Goal: Information Seeking & Learning: Learn about a topic

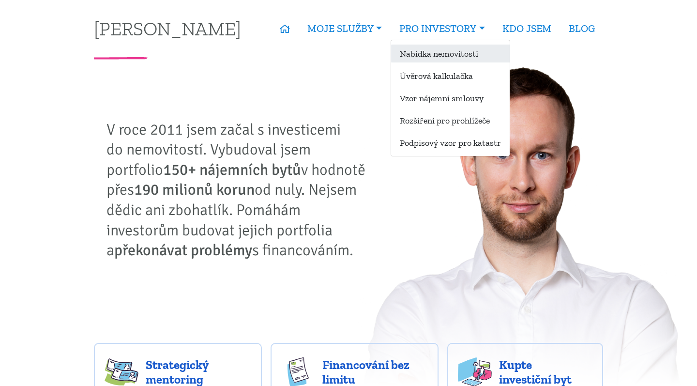
click at [424, 54] on link "Nabídka nemovitostí" at bounding box center [450, 54] width 119 height 18
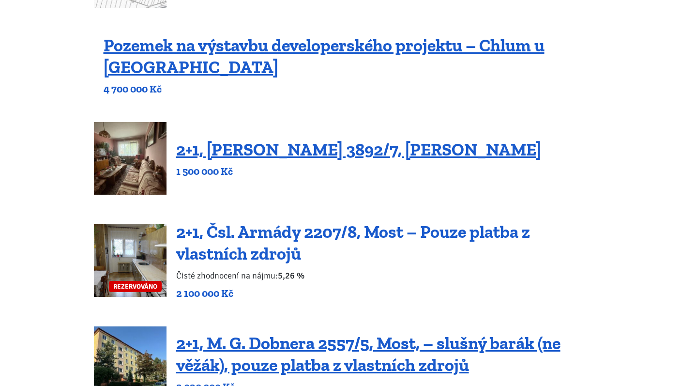
scroll to position [224, 0]
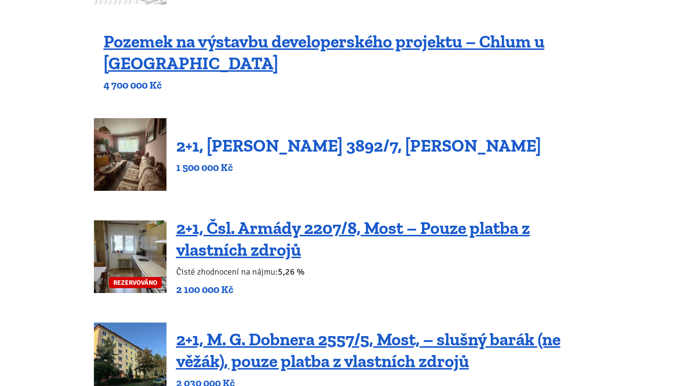
click at [298, 153] on link "2+1, [PERSON_NAME] 3892/7, [PERSON_NAME]" at bounding box center [358, 145] width 365 height 21
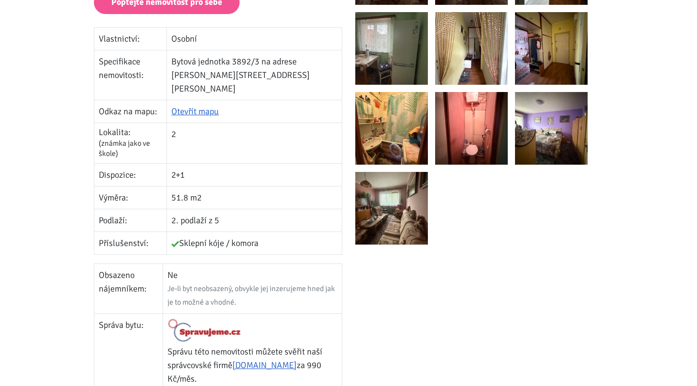
scroll to position [247, 0]
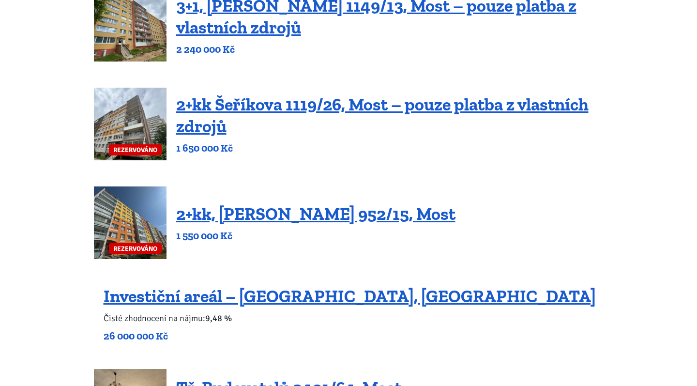
scroll to position [760, 0]
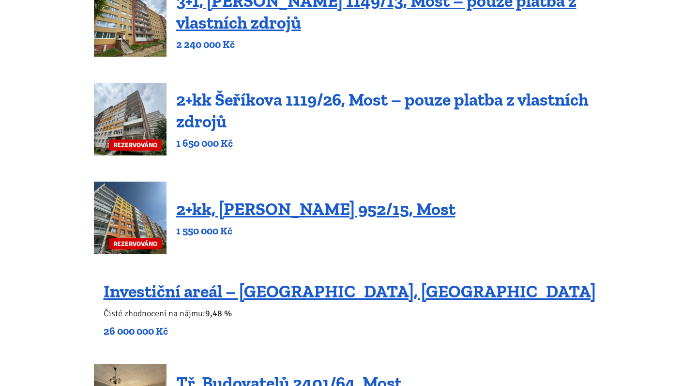
click at [309, 106] on link "2+kk Šeříkova 1119/26, Most – pouze platba z vlastních zdrojů" at bounding box center [382, 110] width 412 height 43
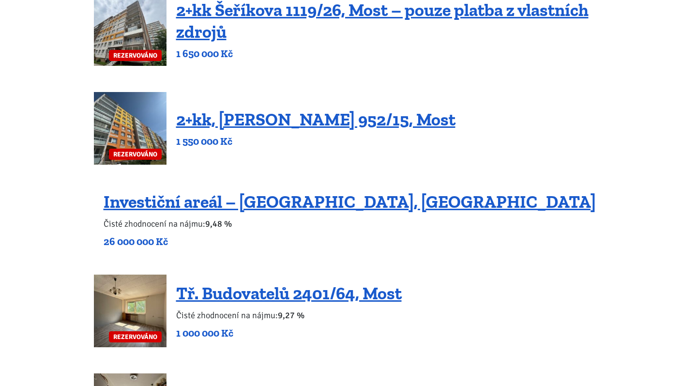
scroll to position [850, 0]
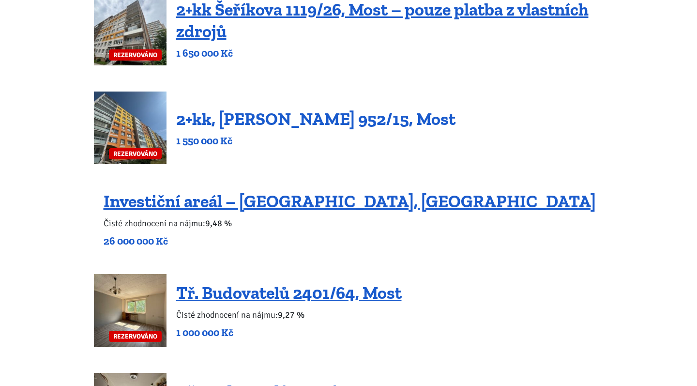
click at [337, 118] on link "2+kk, Josefa Ševčíka 952/15, Most" at bounding box center [315, 118] width 279 height 21
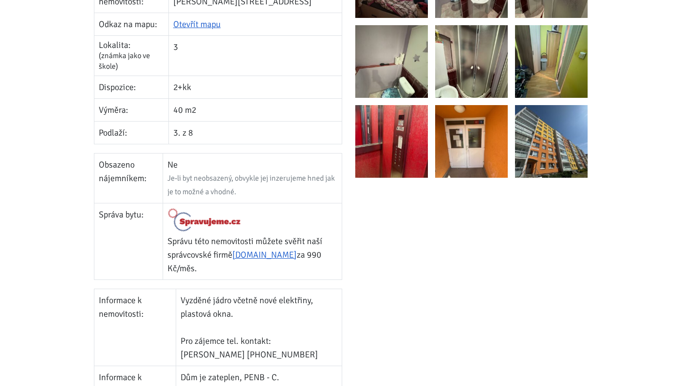
scroll to position [328, 0]
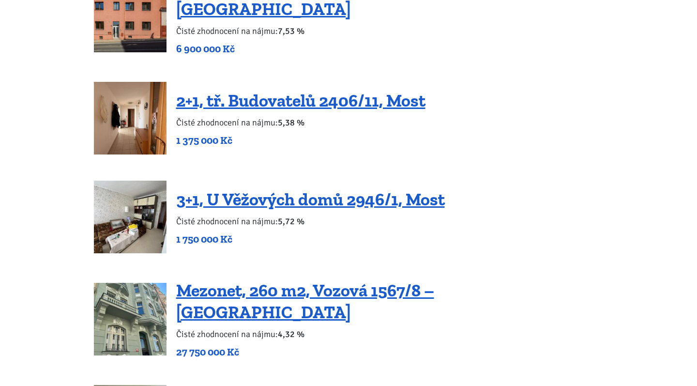
scroll to position [1649, 0]
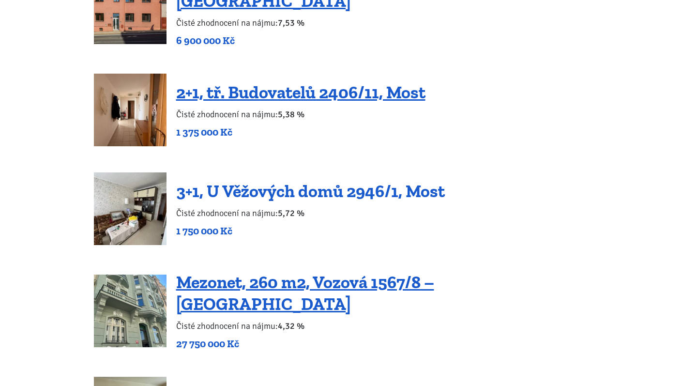
click at [333, 182] on link "3+1, U Věžových domů 2946/1, Most" at bounding box center [310, 190] width 268 height 21
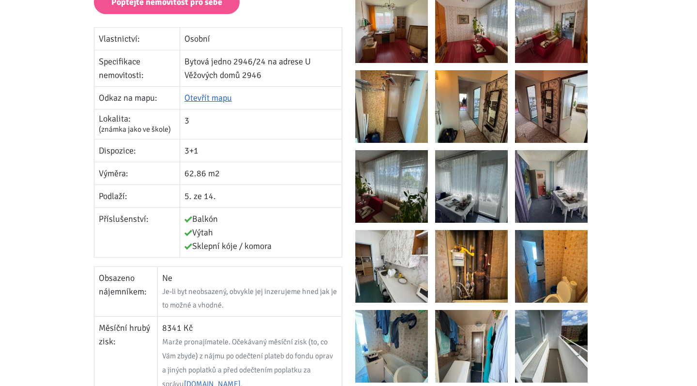
scroll to position [260, 0]
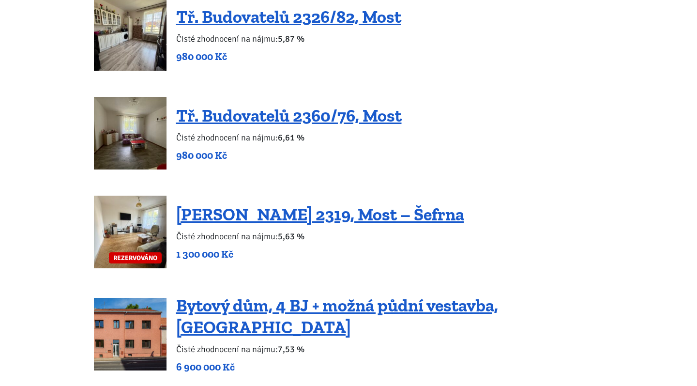
scroll to position [1317, 0]
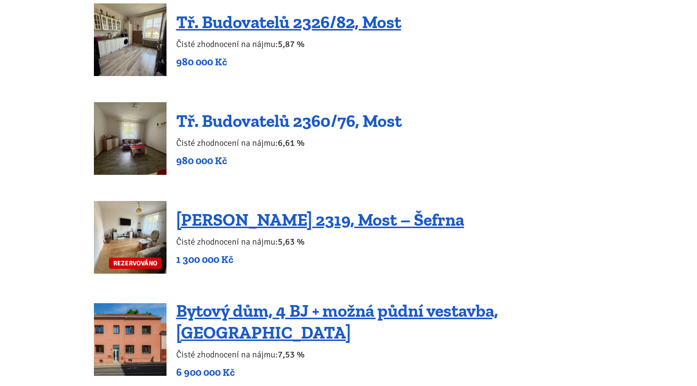
click at [257, 121] on link "Tř. Budovatelů 2360/76, Most" at bounding box center [288, 120] width 225 height 21
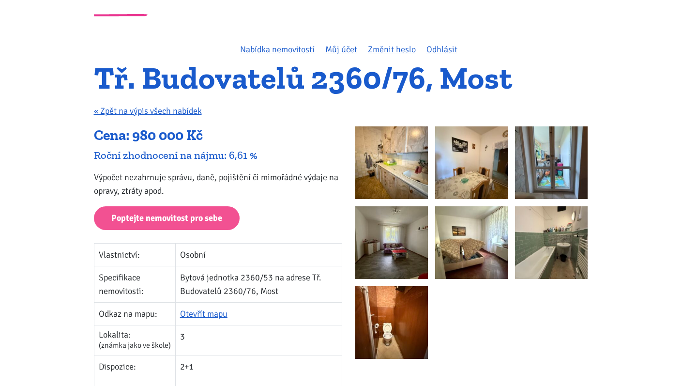
scroll to position [39, 0]
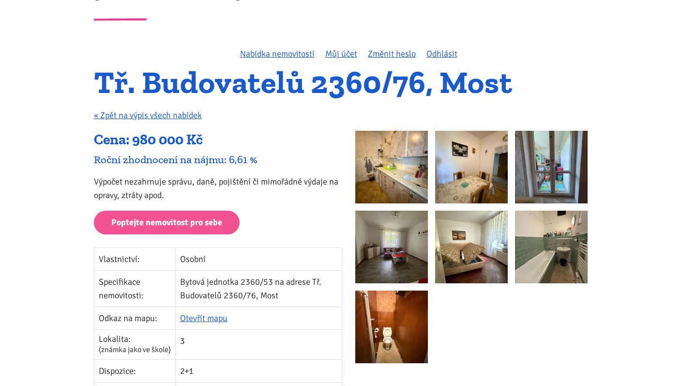
click at [401, 171] on img at bounding box center [391, 167] width 73 height 73
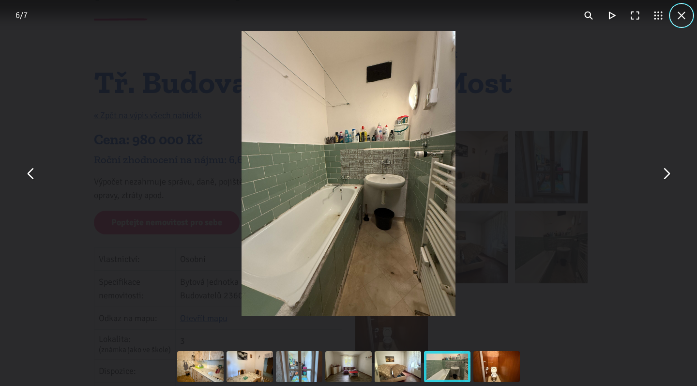
click at [683, 15] on button "You can close this modal content with the ESC key" at bounding box center [681, 15] width 23 height 23
